Goal: Go to known website: Go to known website

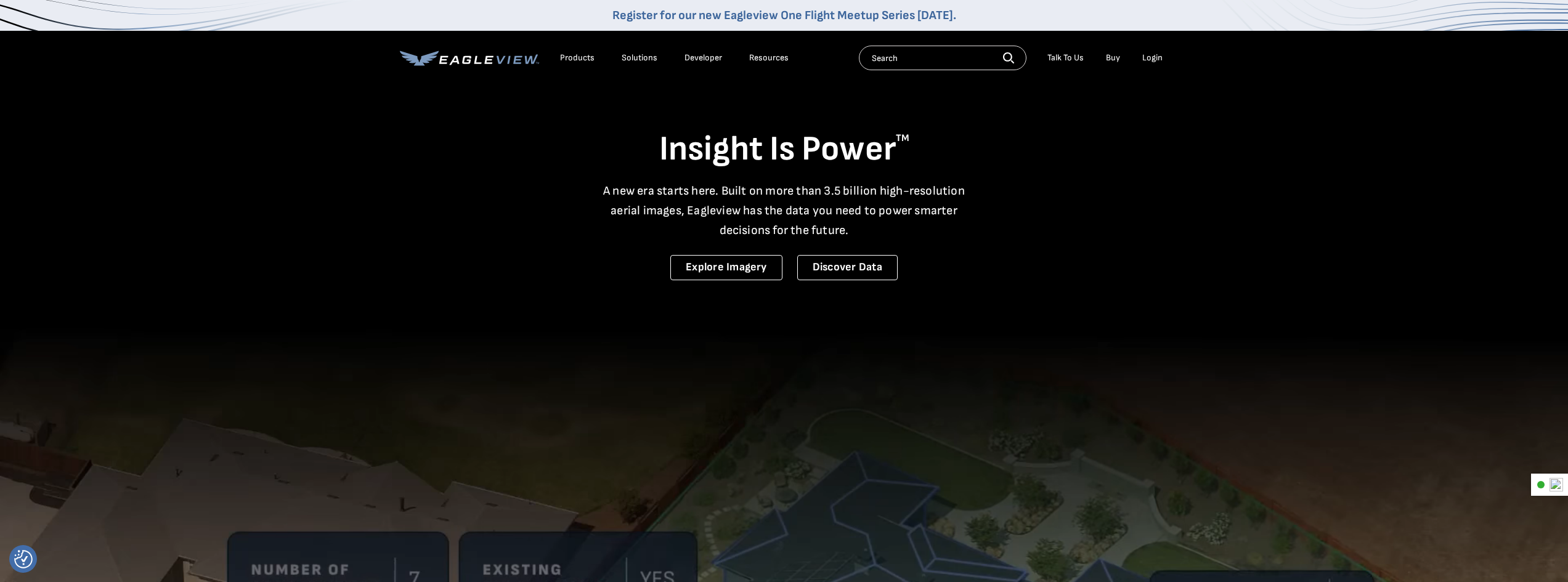
click at [1143, 63] on div "Login" at bounding box center [1153, 58] width 20 height 11
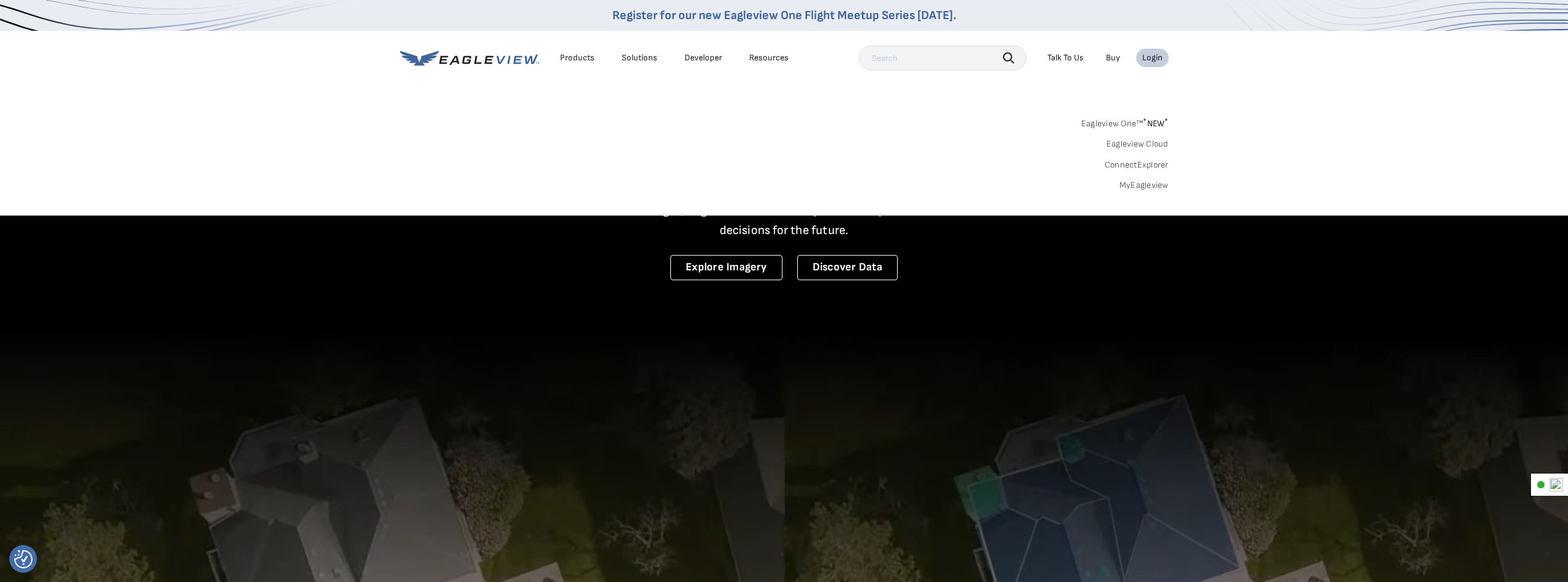
click at [1157, 55] on div "Login" at bounding box center [1153, 58] width 20 height 11
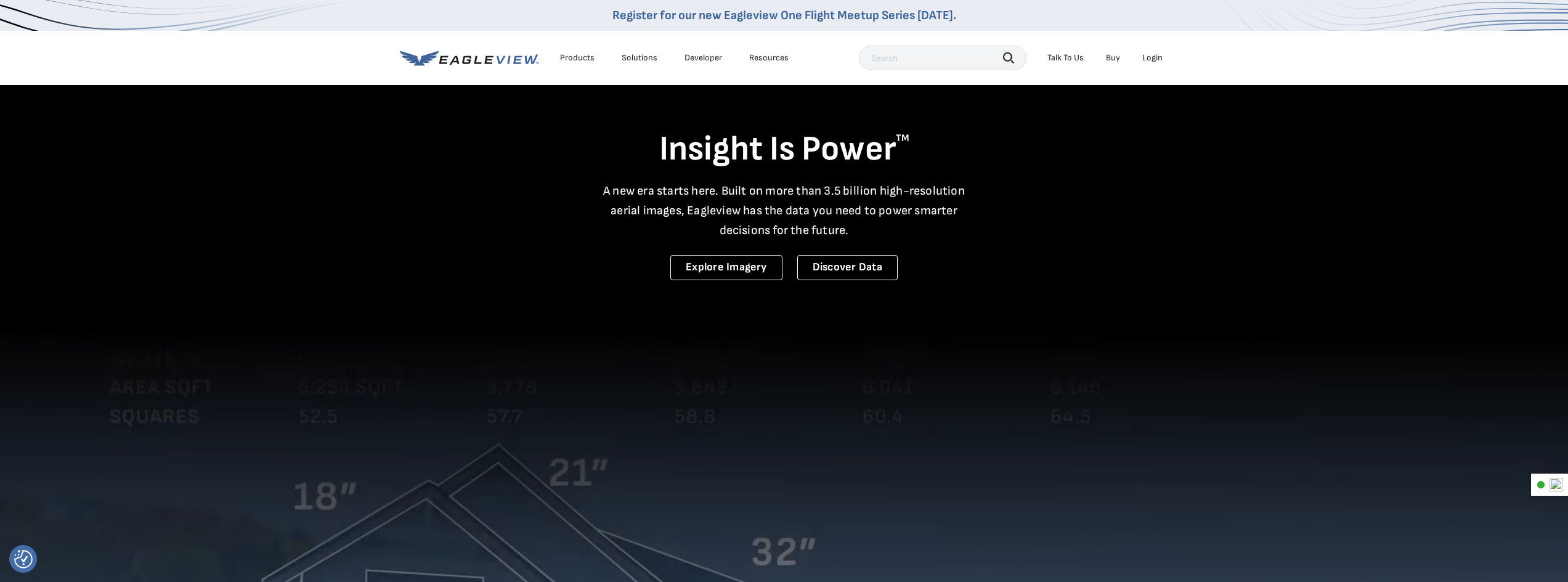
click at [1148, 56] on div "Login" at bounding box center [1153, 58] width 20 height 11
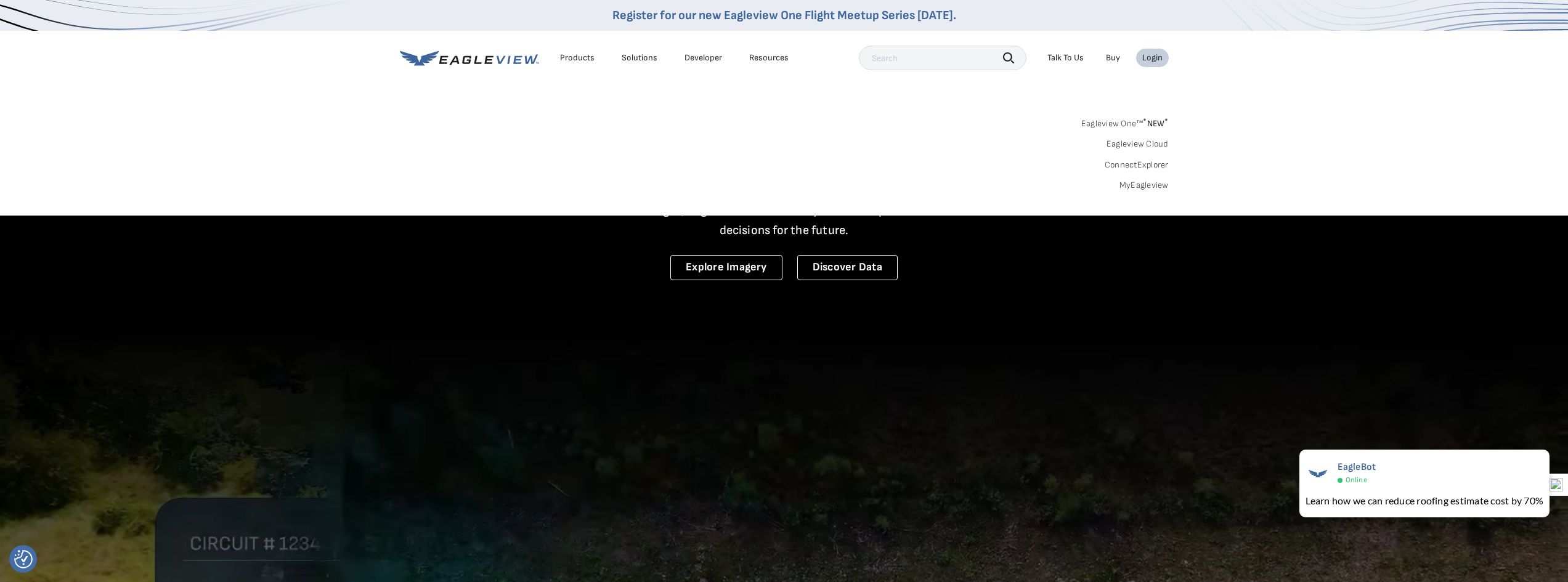
click at [1146, 188] on link "MyEagleview" at bounding box center [1144, 186] width 49 height 11
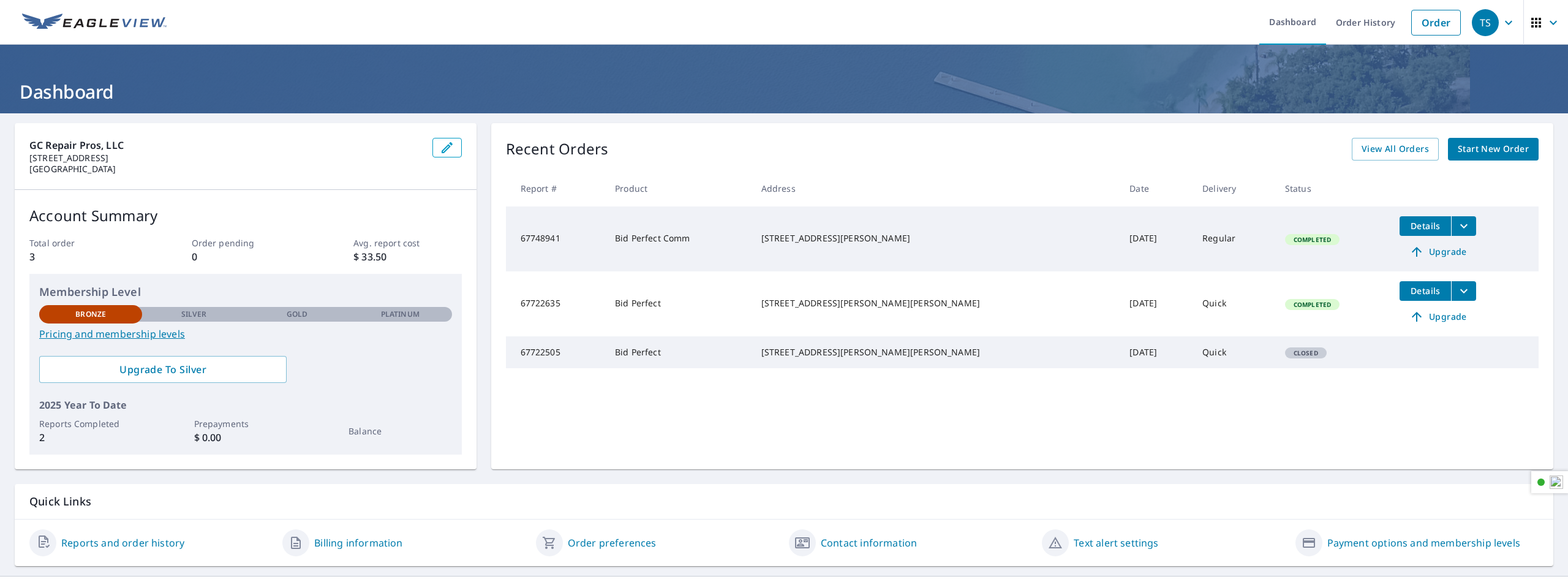
click at [1457, 226] on icon "filesDropdownBtn-67748941" at bounding box center [1464, 226] width 15 height 15
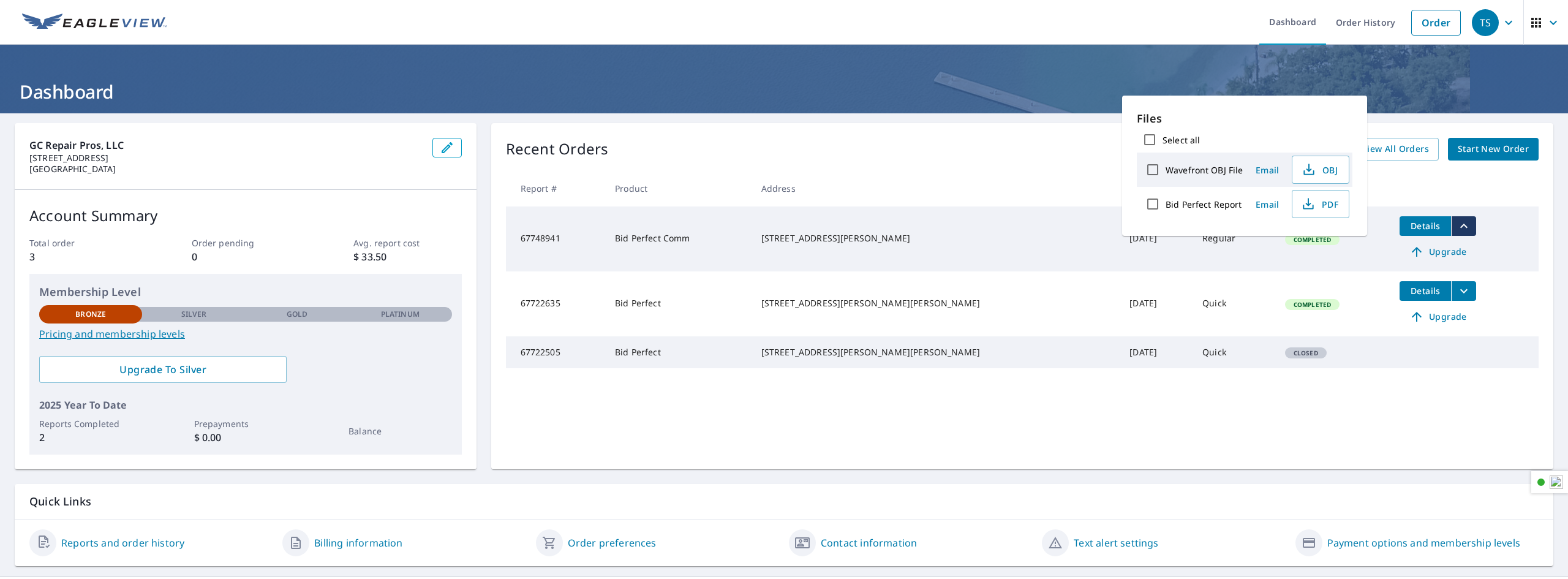
click at [1457, 226] on icon "filesDropdownBtn-67748941" at bounding box center [1464, 226] width 15 height 15
